Goal: Information Seeking & Learning: Learn about a topic

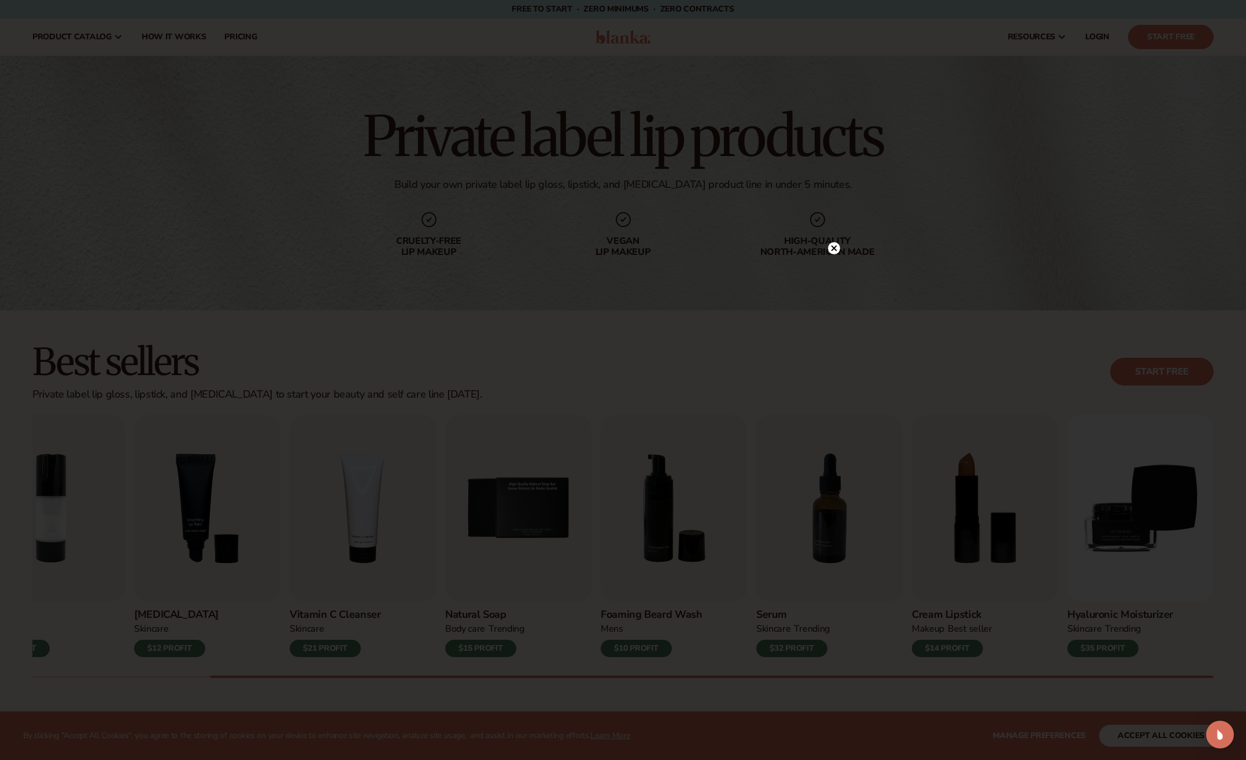
click at [833, 249] on icon at bounding box center [834, 249] width 6 height 6
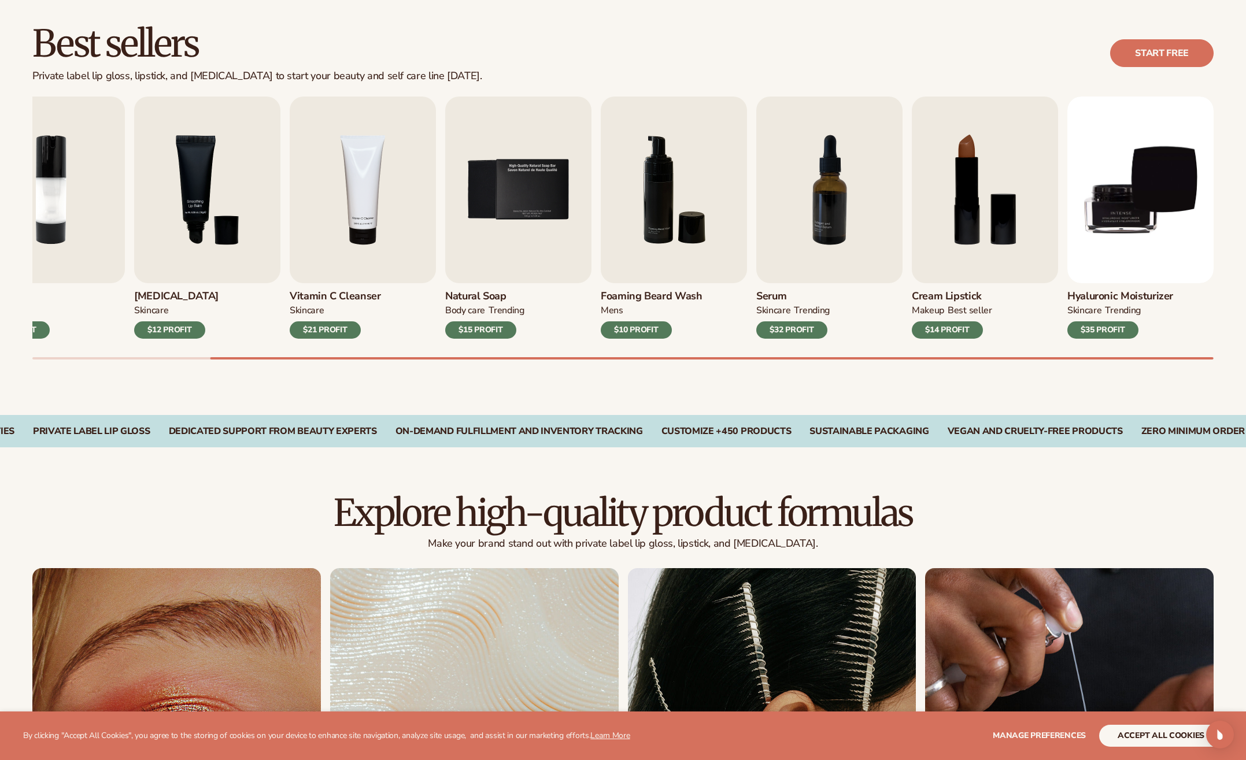
scroll to position [443, 0]
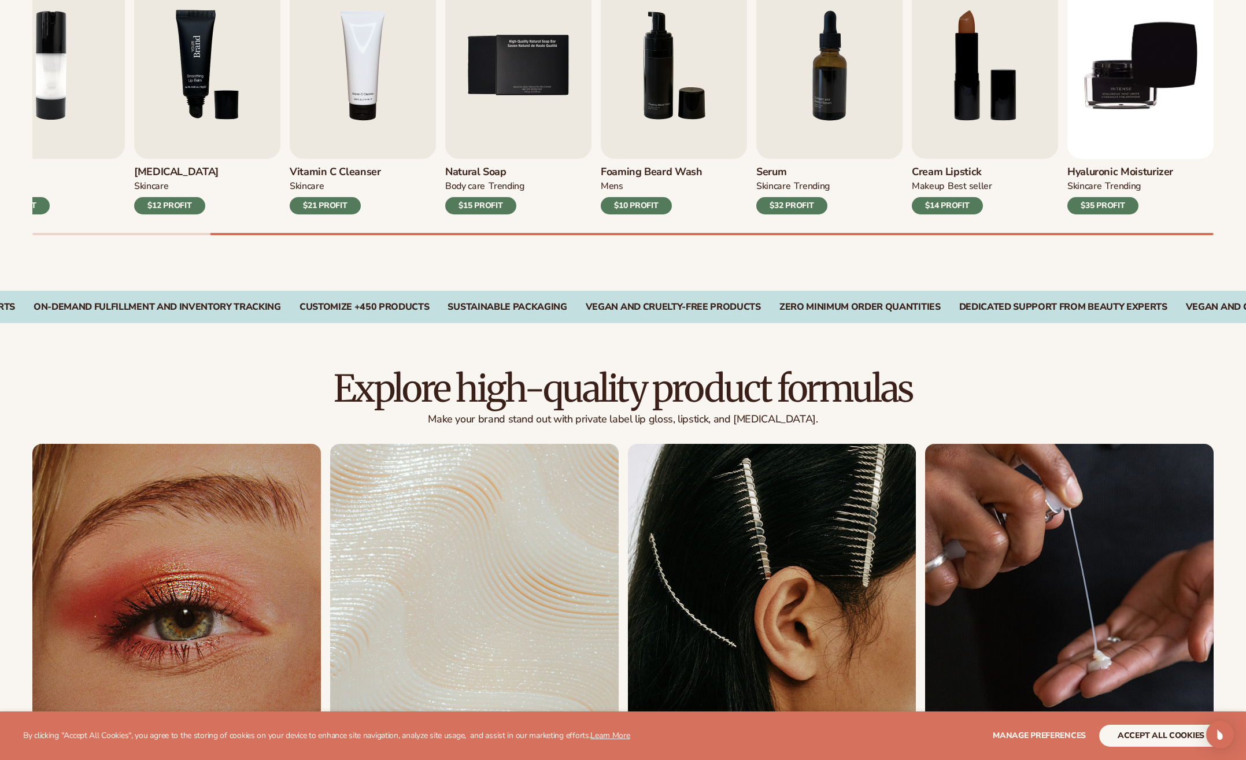
click at [182, 79] on img "3 / 9" at bounding box center [207, 65] width 146 height 187
click at [157, 203] on div "$12 PROFIT" at bounding box center [169, 205] width 71 height 17
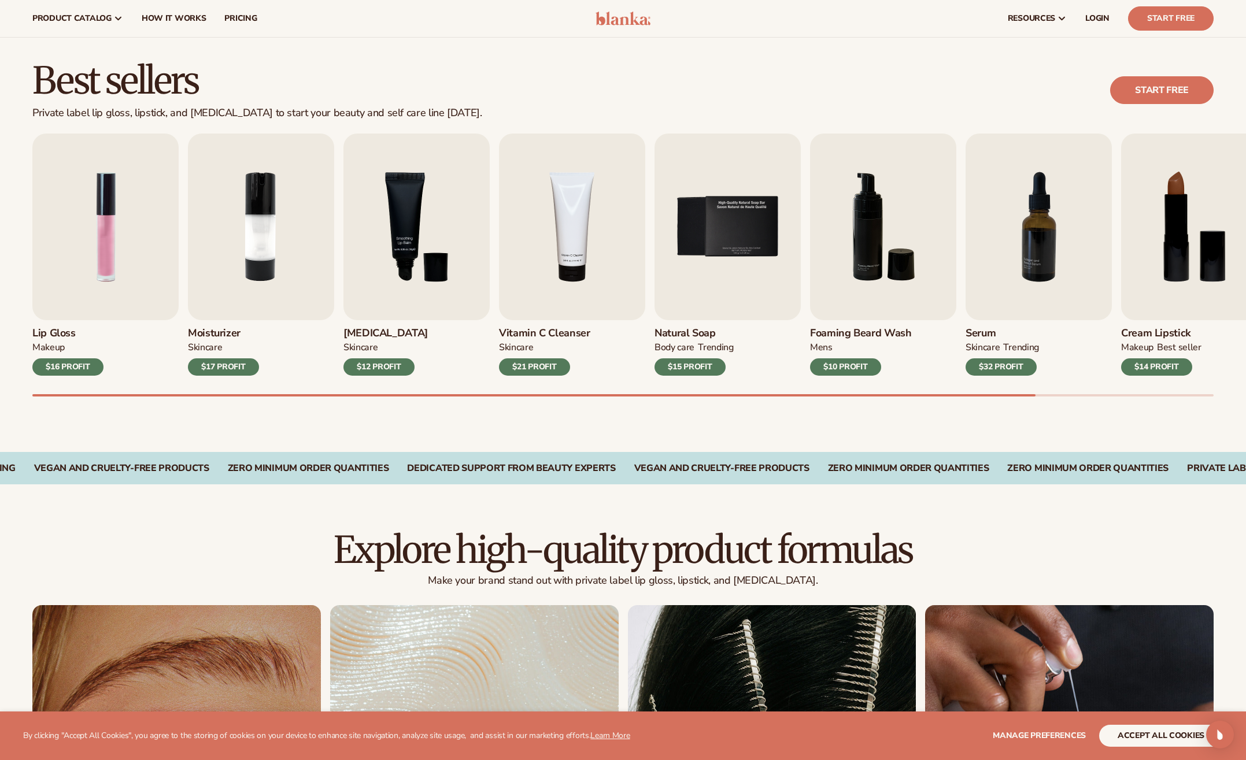
scroll to position [278, 0]
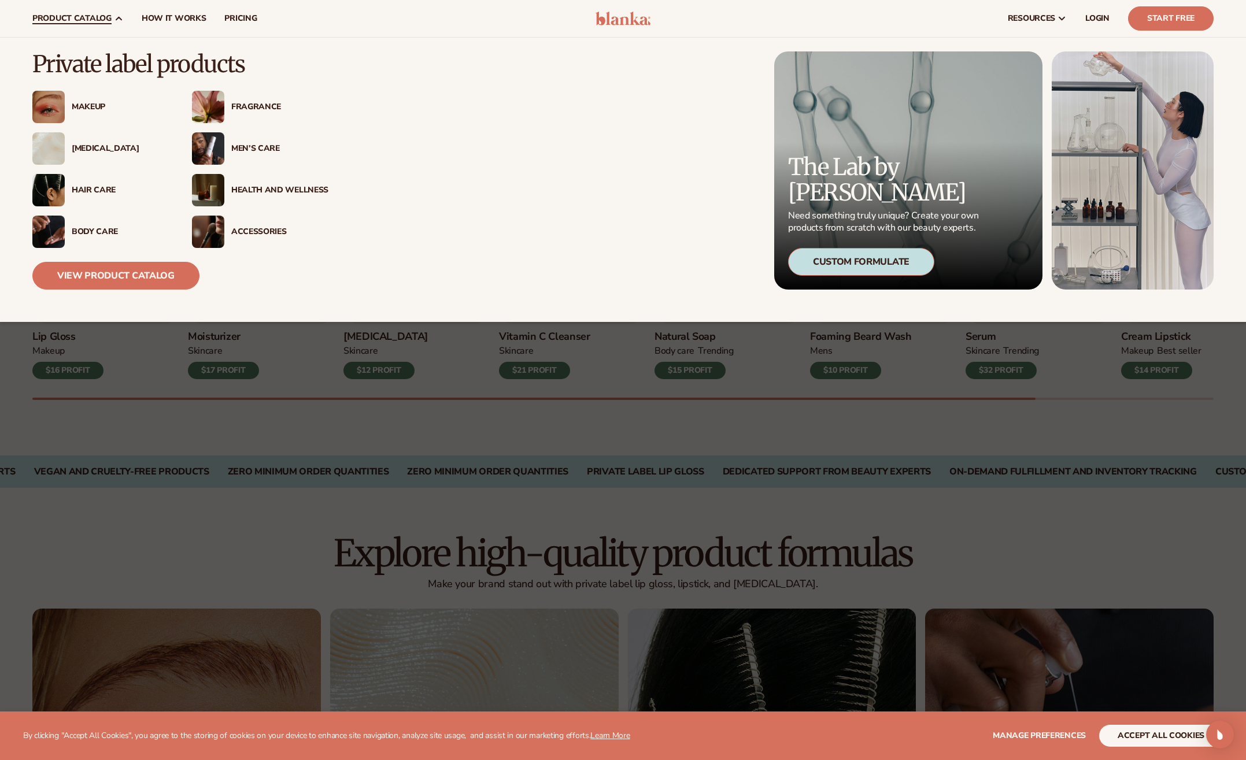
click at [86, 149] on div "[MEDICAL_DATA]" at bounding box center [120, 149] width 97 height 10
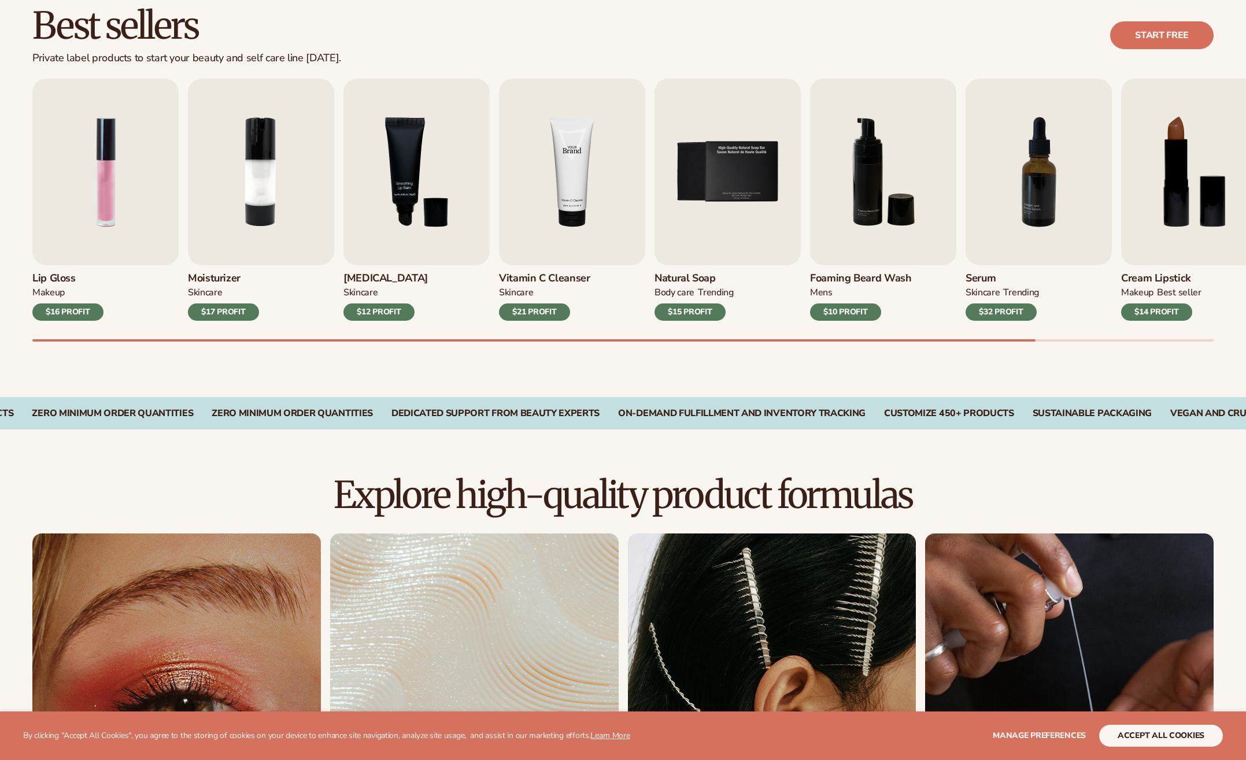
scroll to position [344, 0]
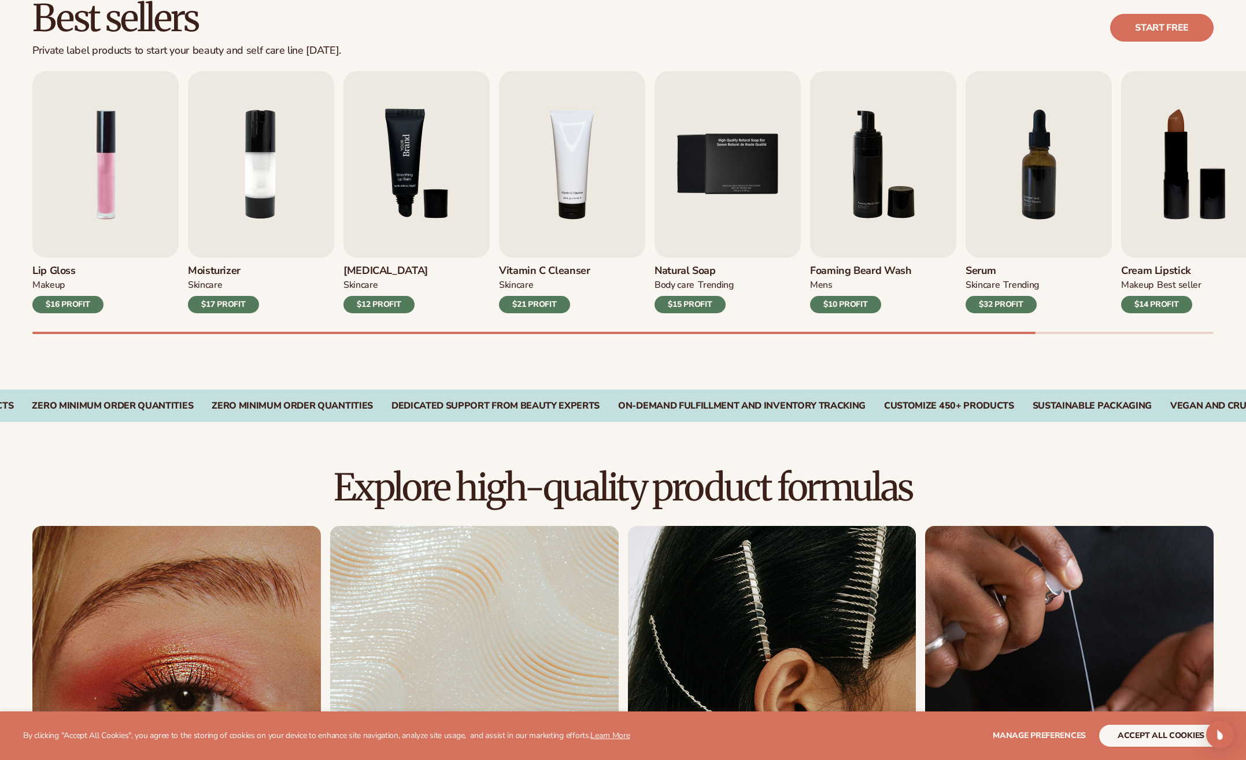
click at [420, 176] on img "3 / 9" at bounding box center [417, 164] width 146 height 187
click at [411, 176] on img "3 / 9" at bounding box center [417, 164] width 146 height 187
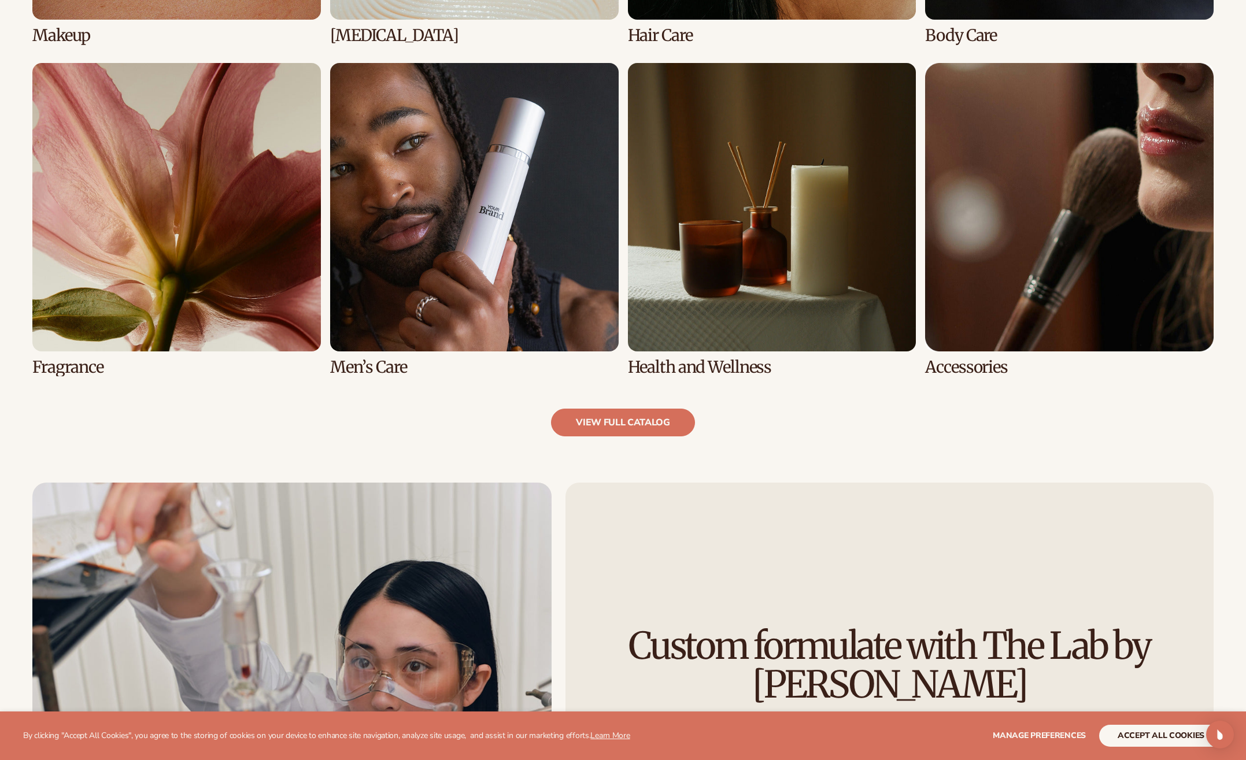
scroll to position [1202, 0]
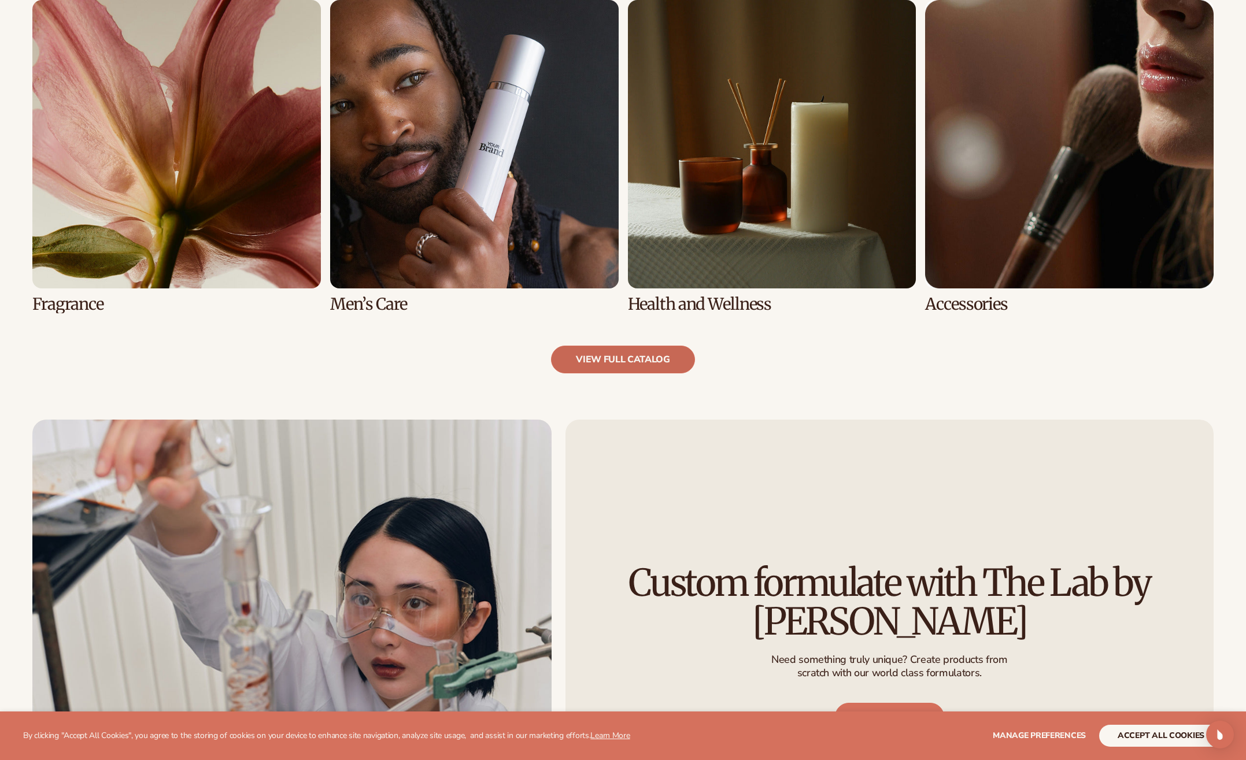
click at [627, 359] on link "view full catalog" at bounding box center [623, 360] width 144 height 28
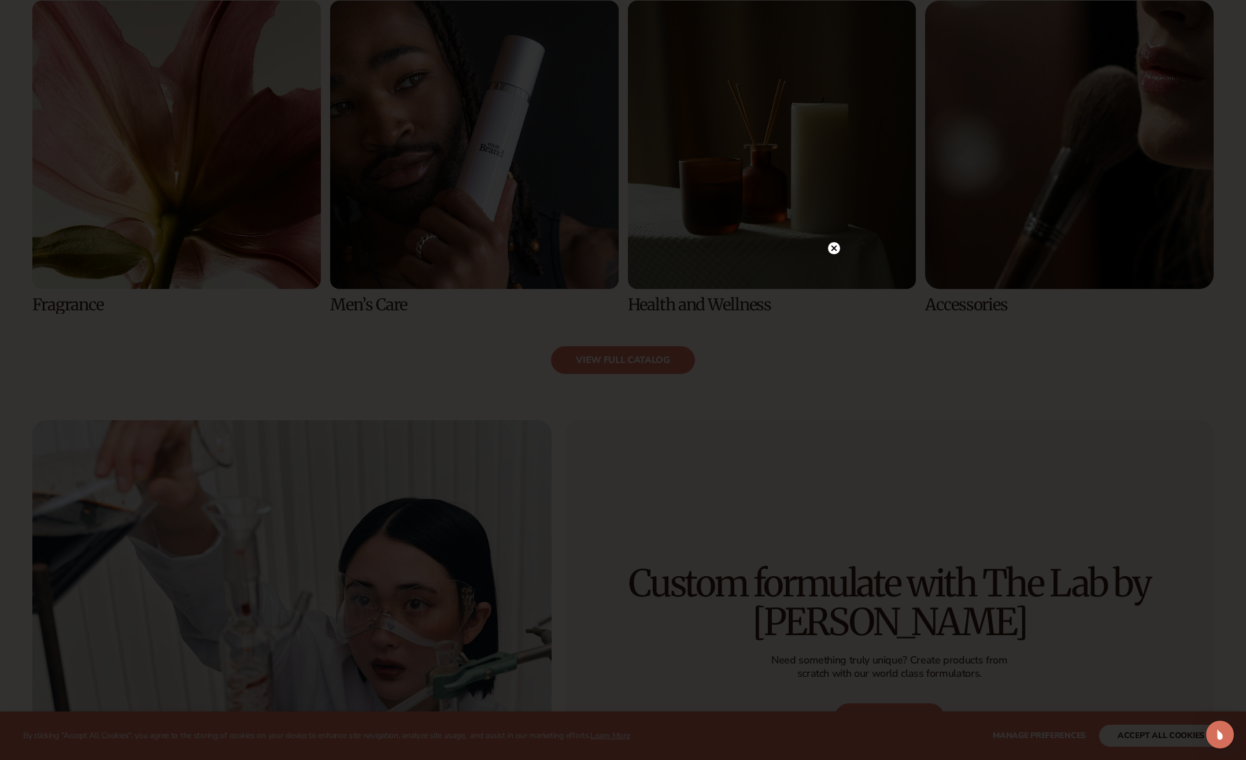
scroll to position [1201, 0]
click at [834, 249] on icon at bounding box center [834, 249] width 6 height 6
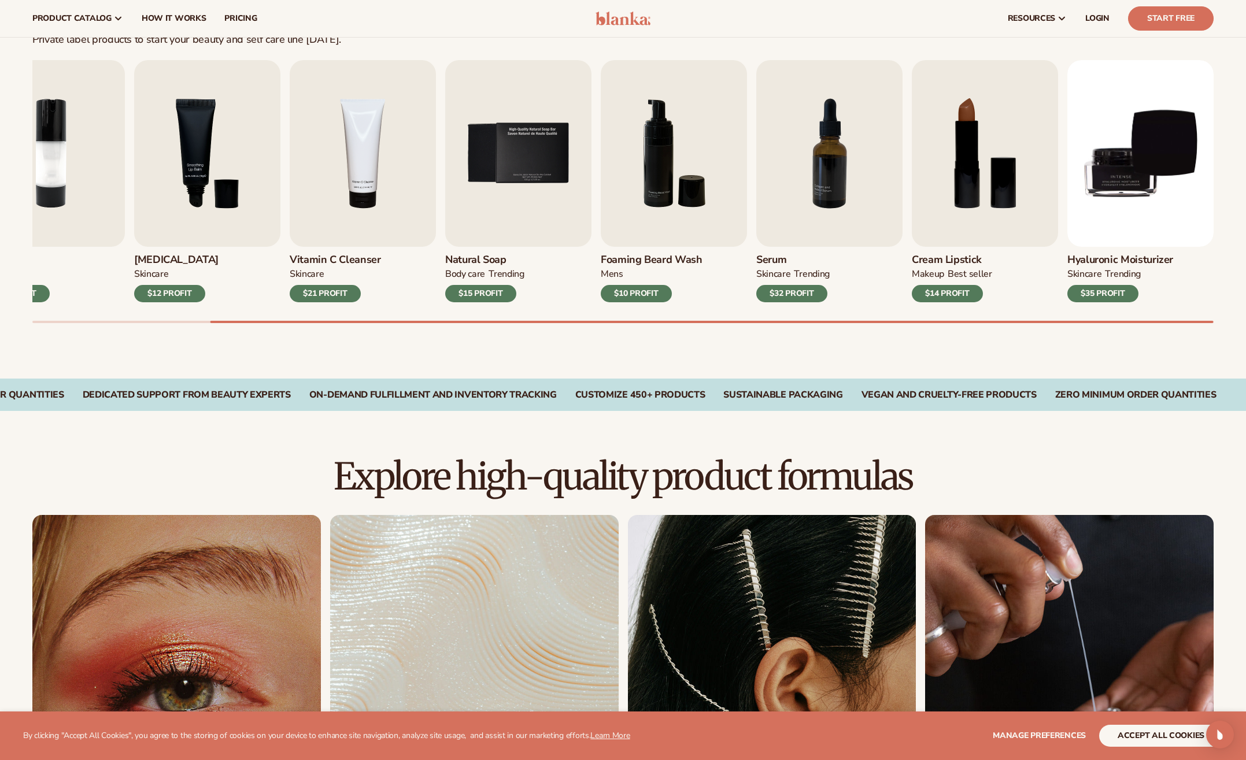
scroll to position [304, 0]
